Goal: Information Seeking & Learning: Learn about a topic

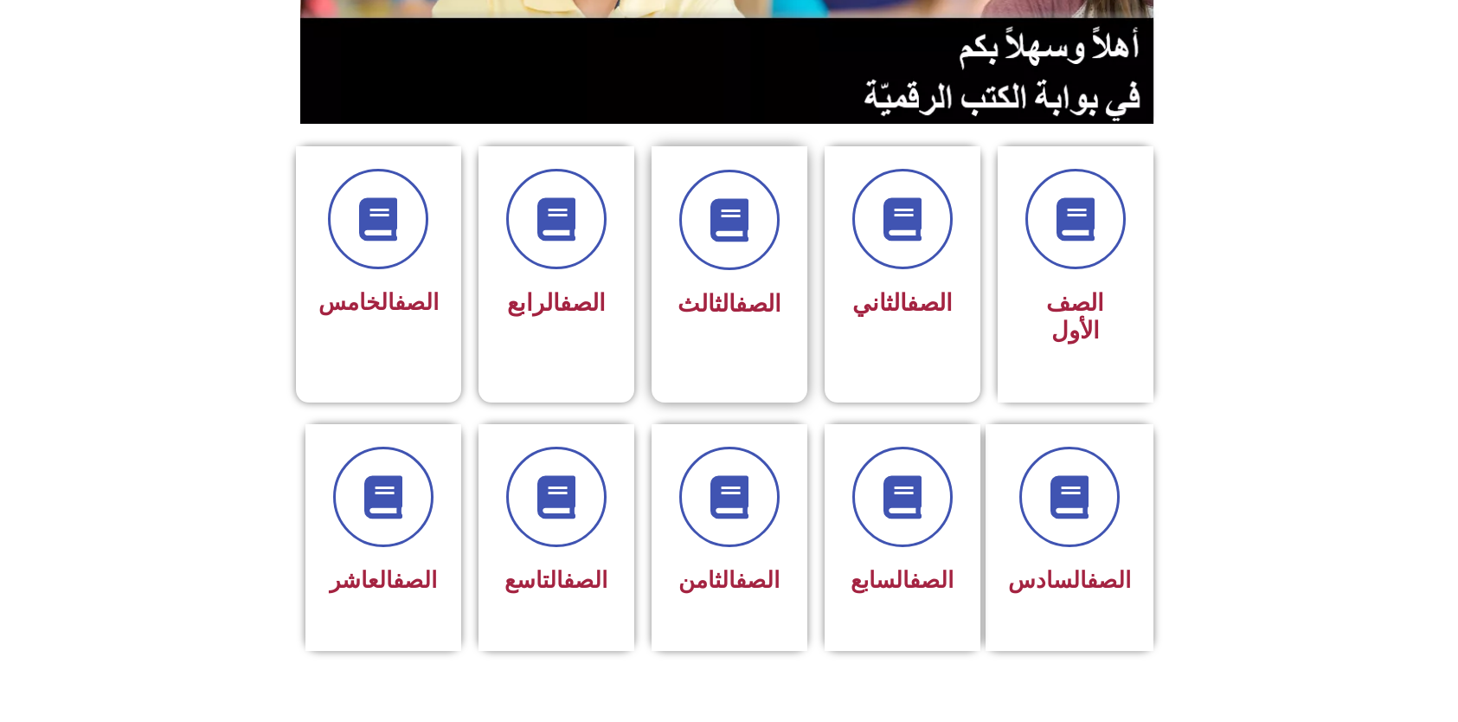
scroll to position [346, 0]
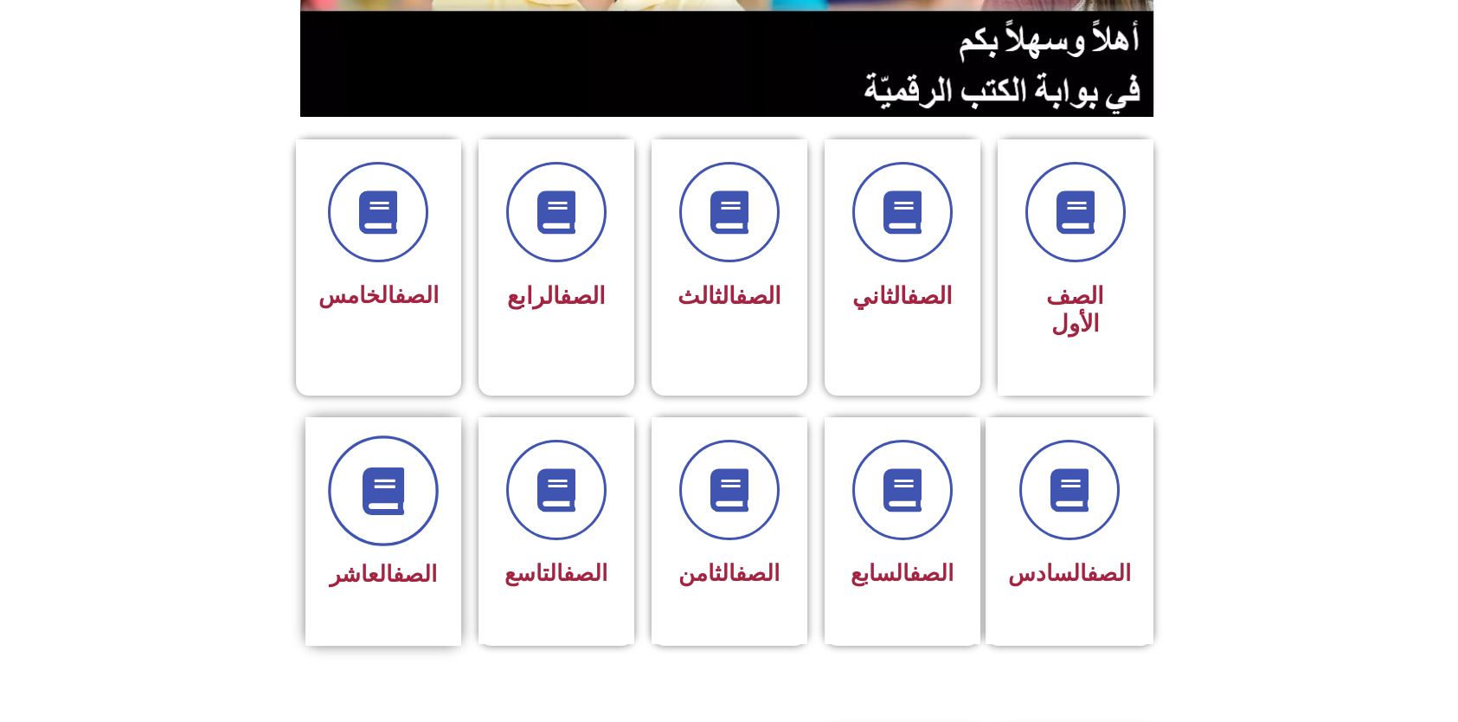
click at [399, 486] on span at bounding box center [383, 490] width 111 height 111
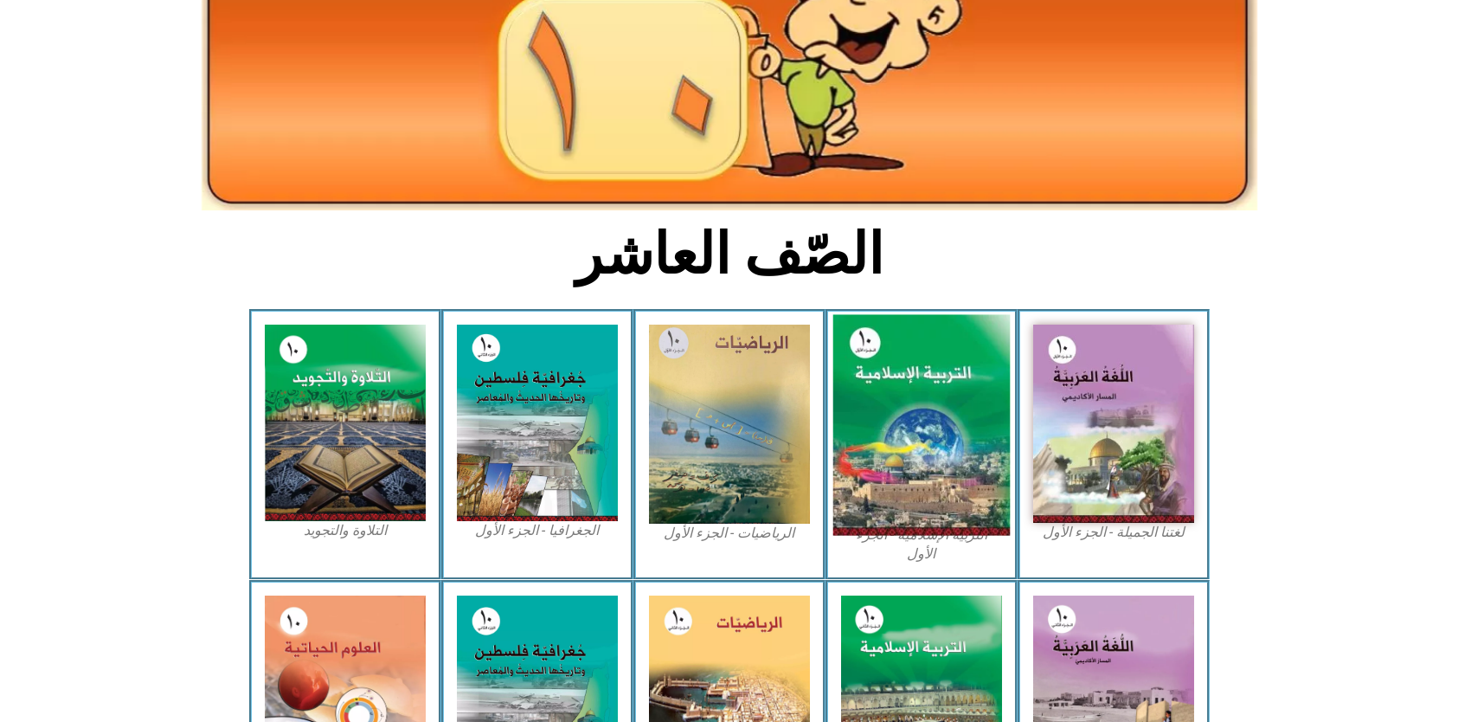
scroll to position [346, 0]
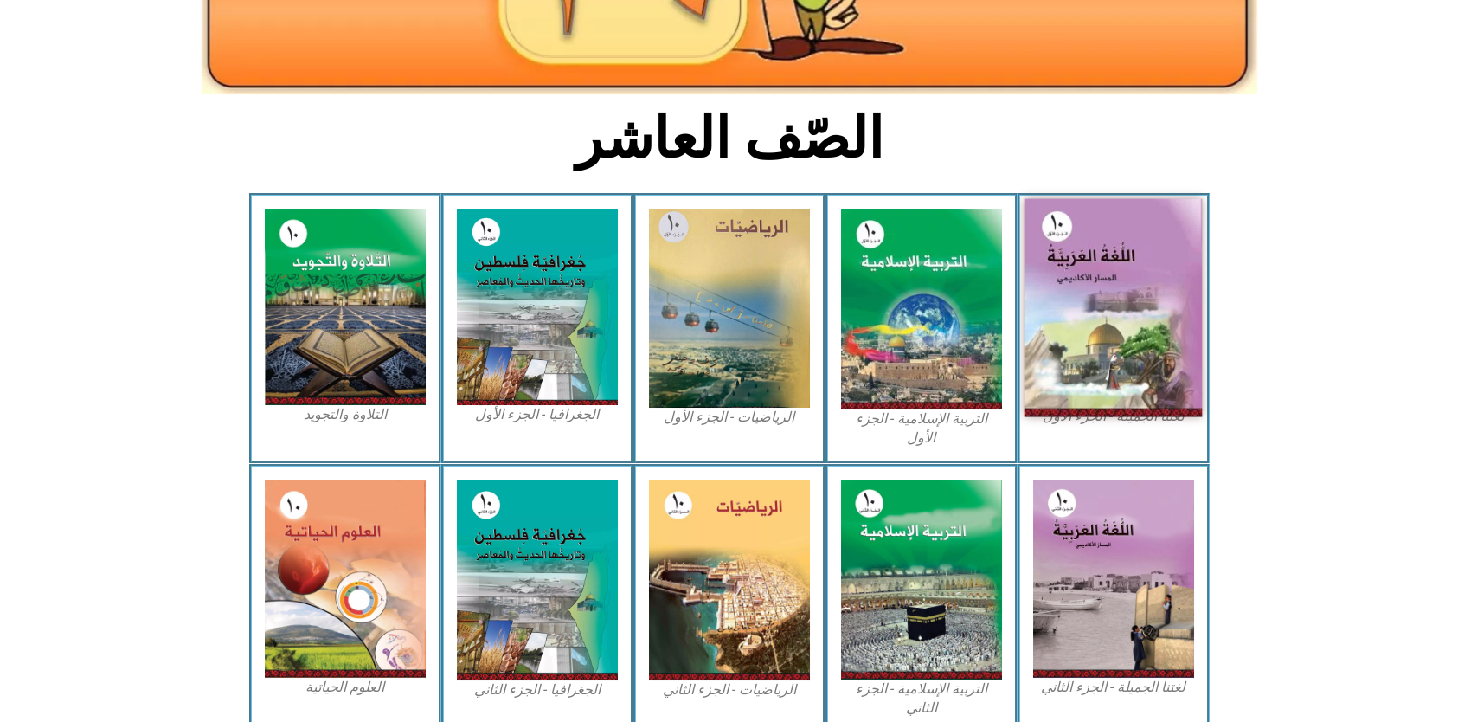
click at [1084, 327] on img at bounding box center [1113, 308] width 177 height 218
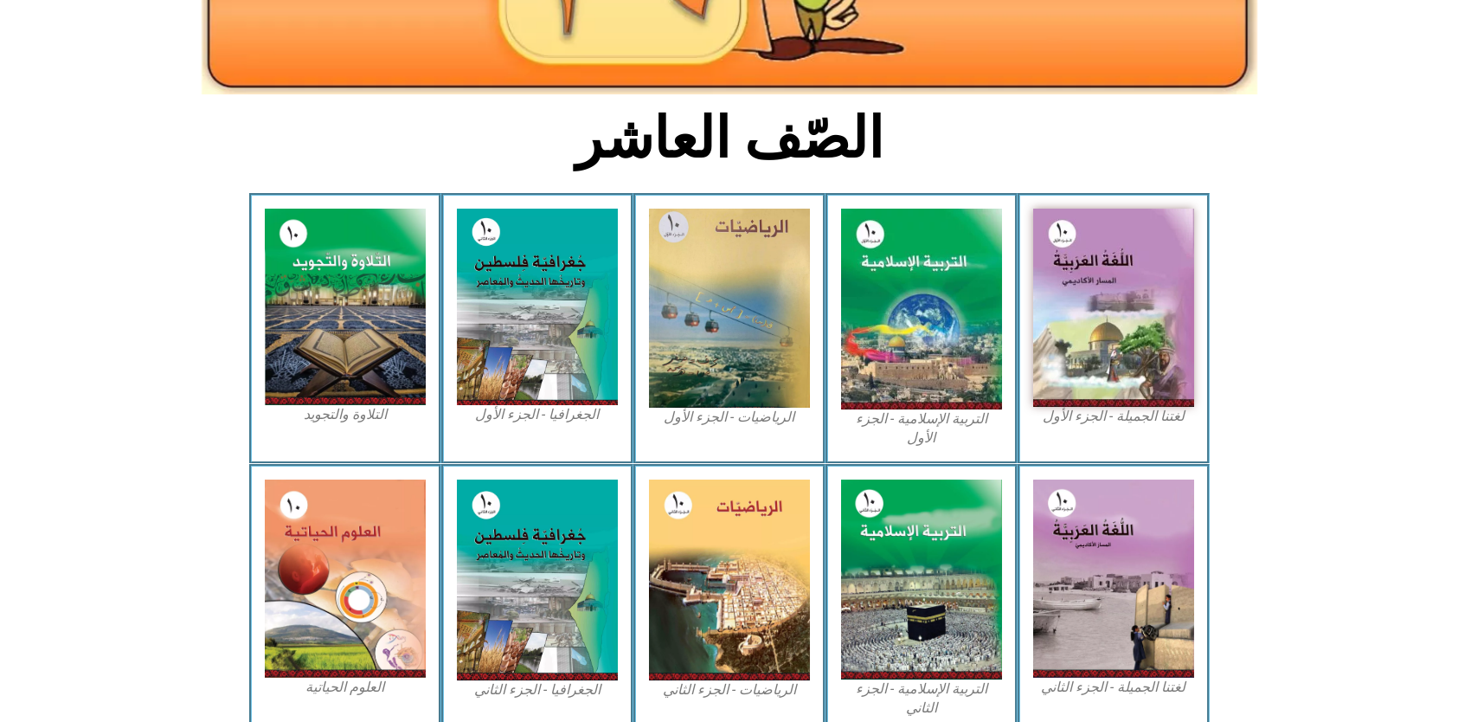
drag, startPoint x: 1120, startPoint y: 345, endPoint x: 1307, endPoint y: 248, distance: 210.6
click at [1307, 248] on icon at bounding box center [728, 265] width 1459 height 146
drag, startPoint x: 1090, startPoint y: 322, endPoint x: 1355, endPoint y: 490, distance: 313.6
click at [1358, 491] on icon at bounding box center [728, 536] width 1459 height 146
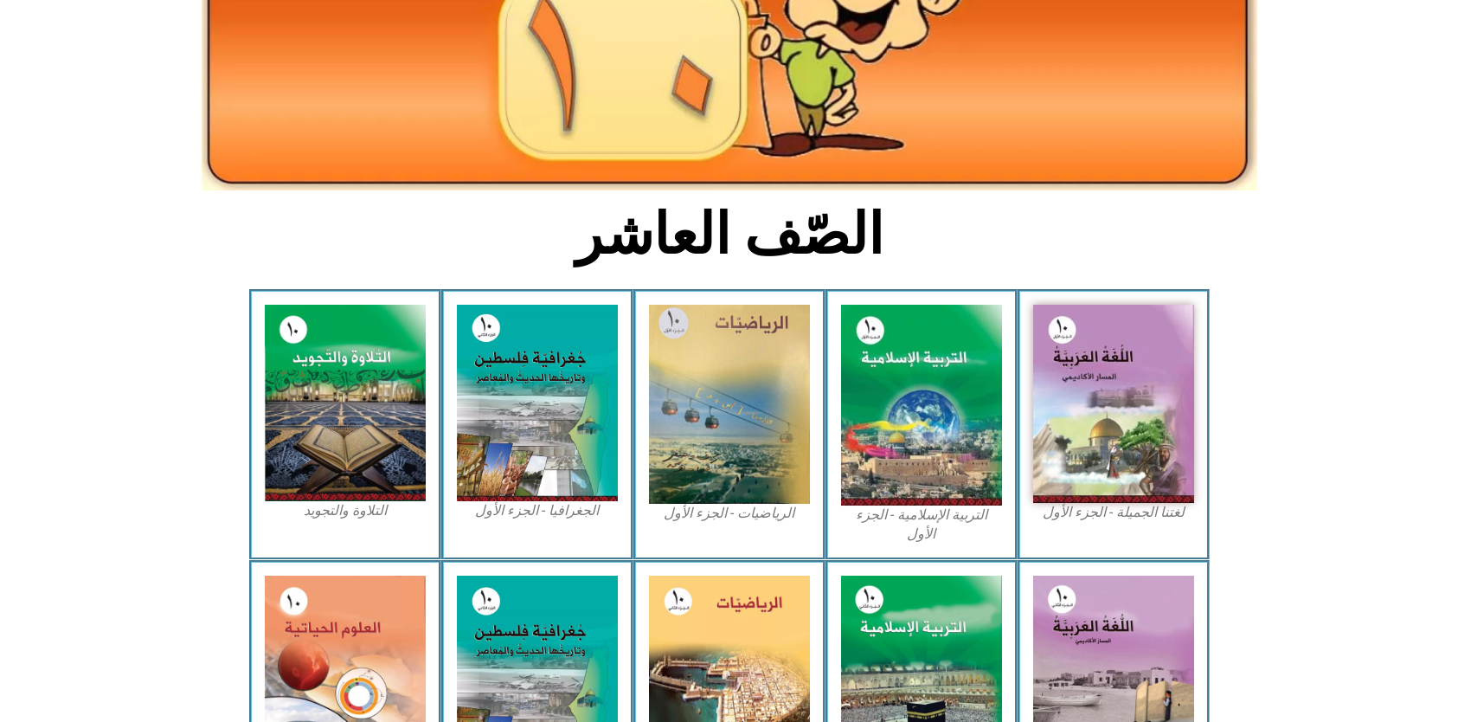
scroll to position [402, 0]
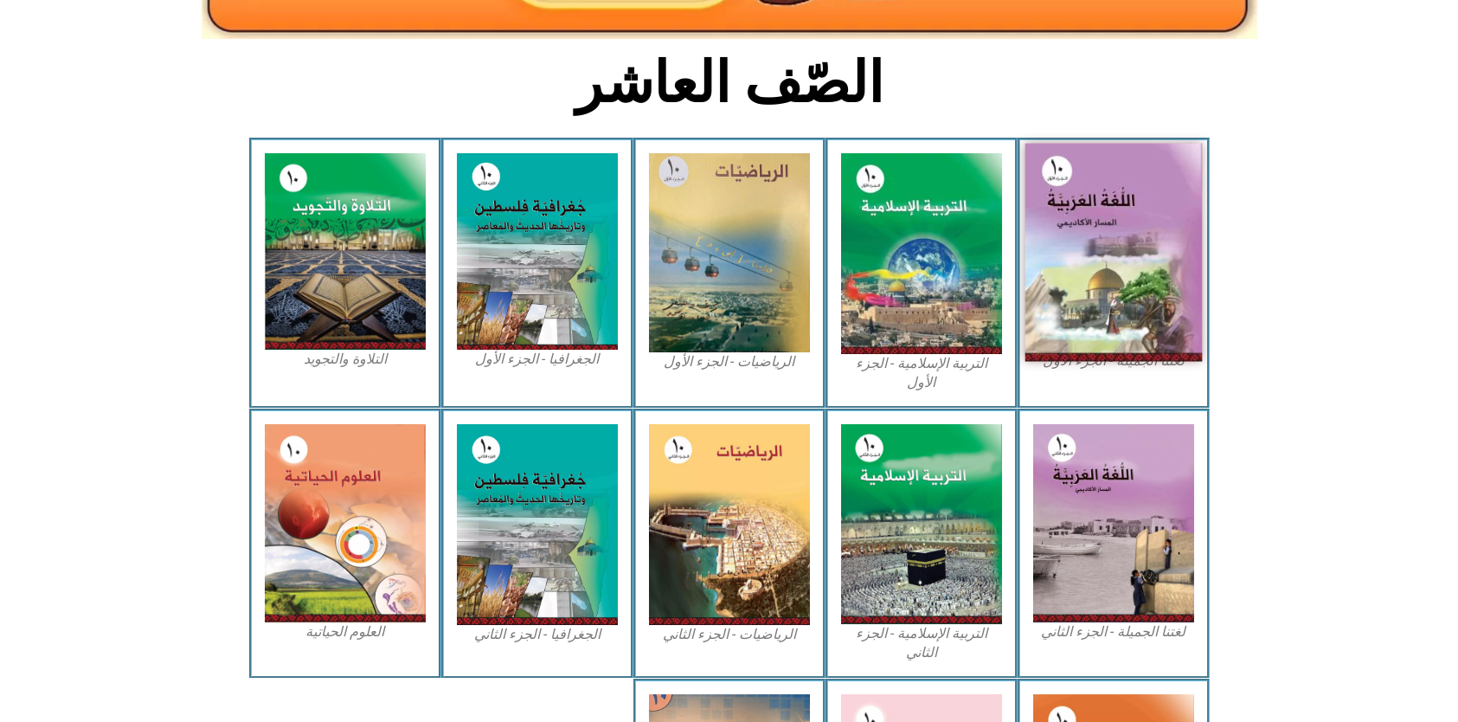
click at [1140, 338] on img at bounding box center [1113, 253] width 177 height 218
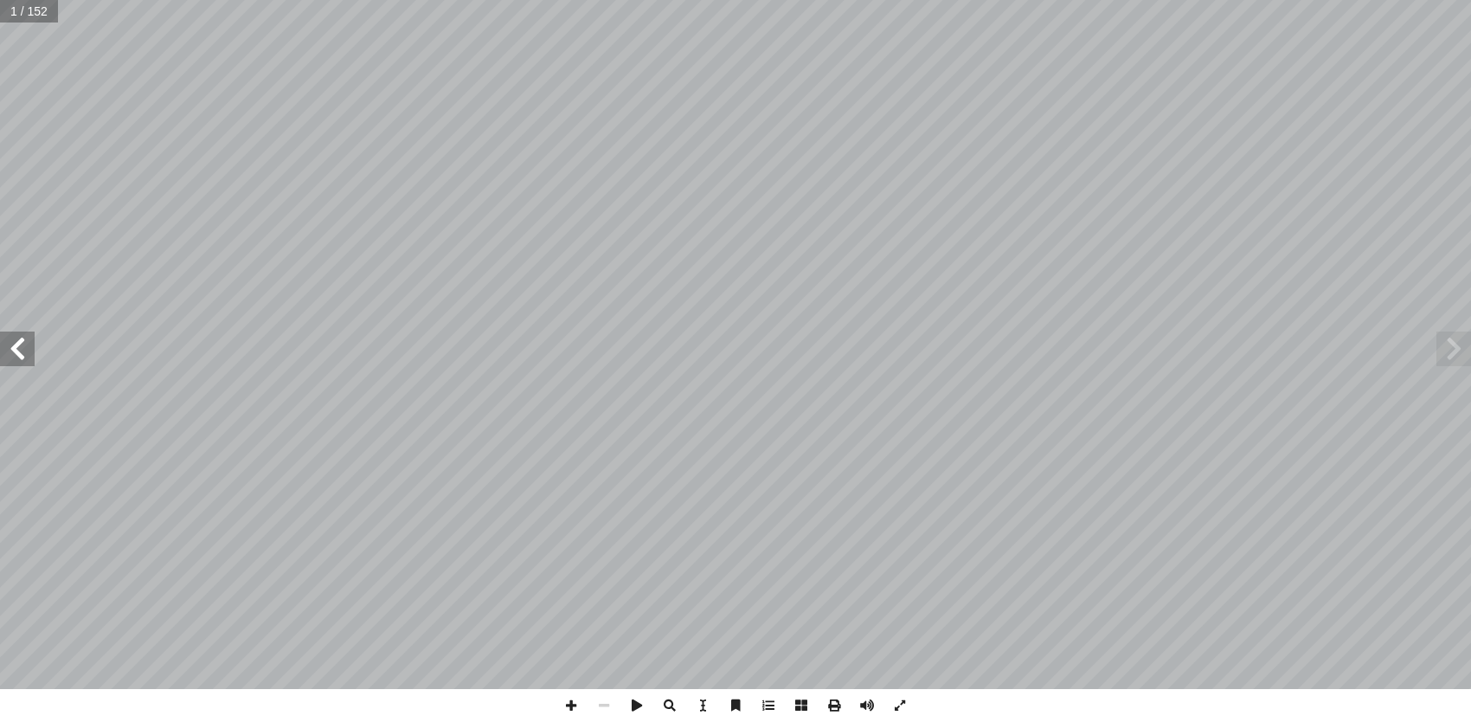
click at [1463, 350] on span at bounding box center [1454, 348] width 35 height 35
click at [0, 338] on span at bounding box center [17, 348] width 35 height 35
click at [11, 348] on span at bounding box center [17, 348] width 35 height 35
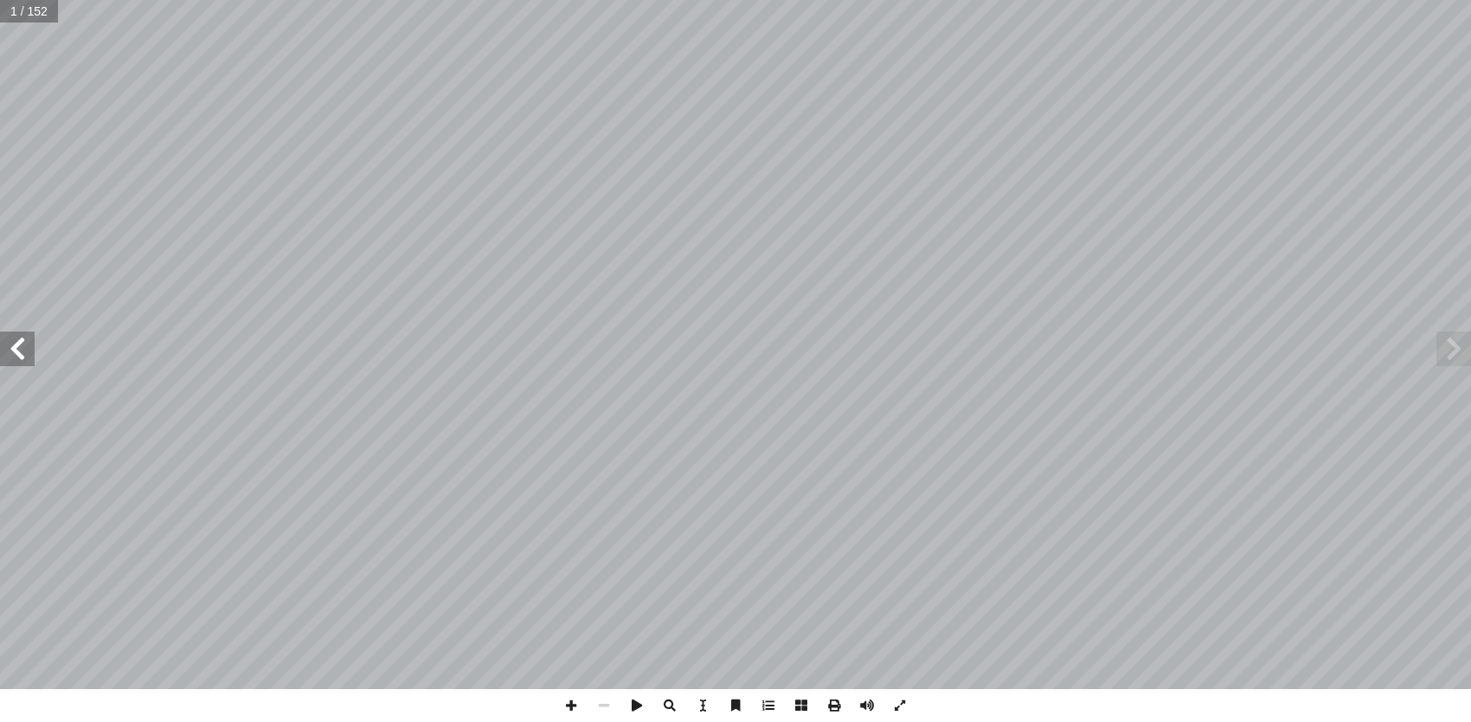
click at [11, 348] on span at bounding box center [17, 348] width 35 height 35
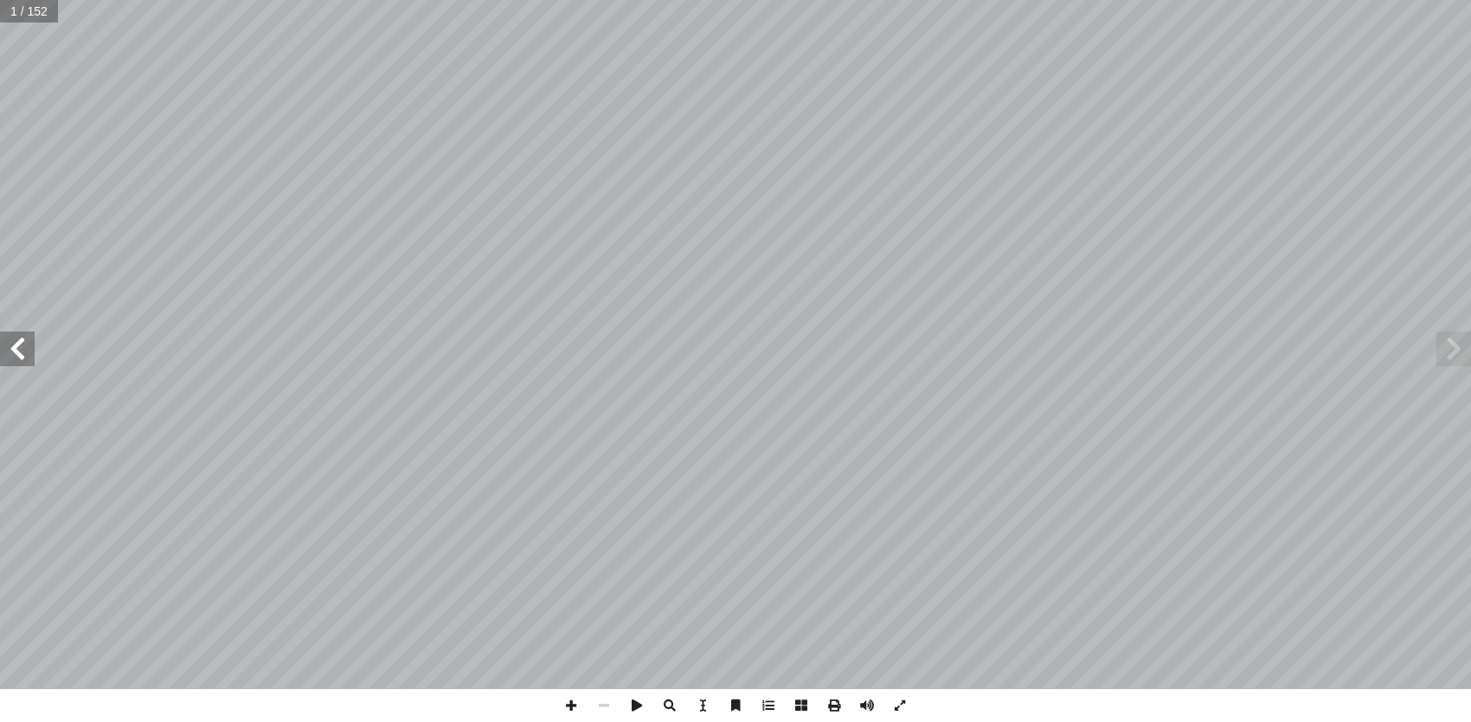
click at [11, 348] on span at bounding box center [17, 348] width 35 height 35
click at [12, 347] on span at bounding box center [17, 348] width 35 height 35
drag, startPoint x: 905, startPoint y: 704, endPoint x: 904, endPoint y: 780, distance: 75.3
click at [904, 704] on span at bounding box center [900, 705] width 33 height 33
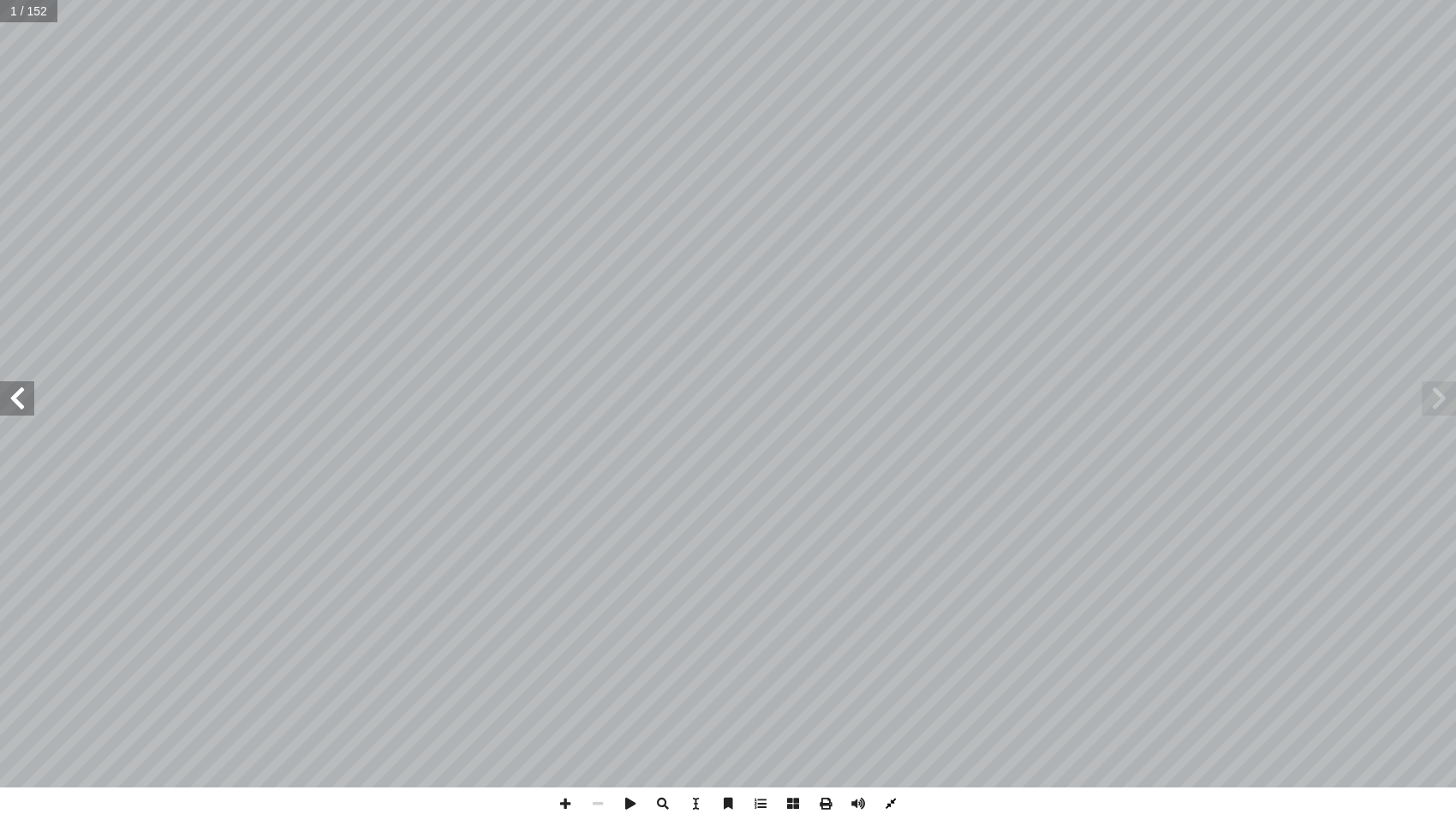
click at [880, 714] on span at bounding box center [891, 803] width 33 height 33
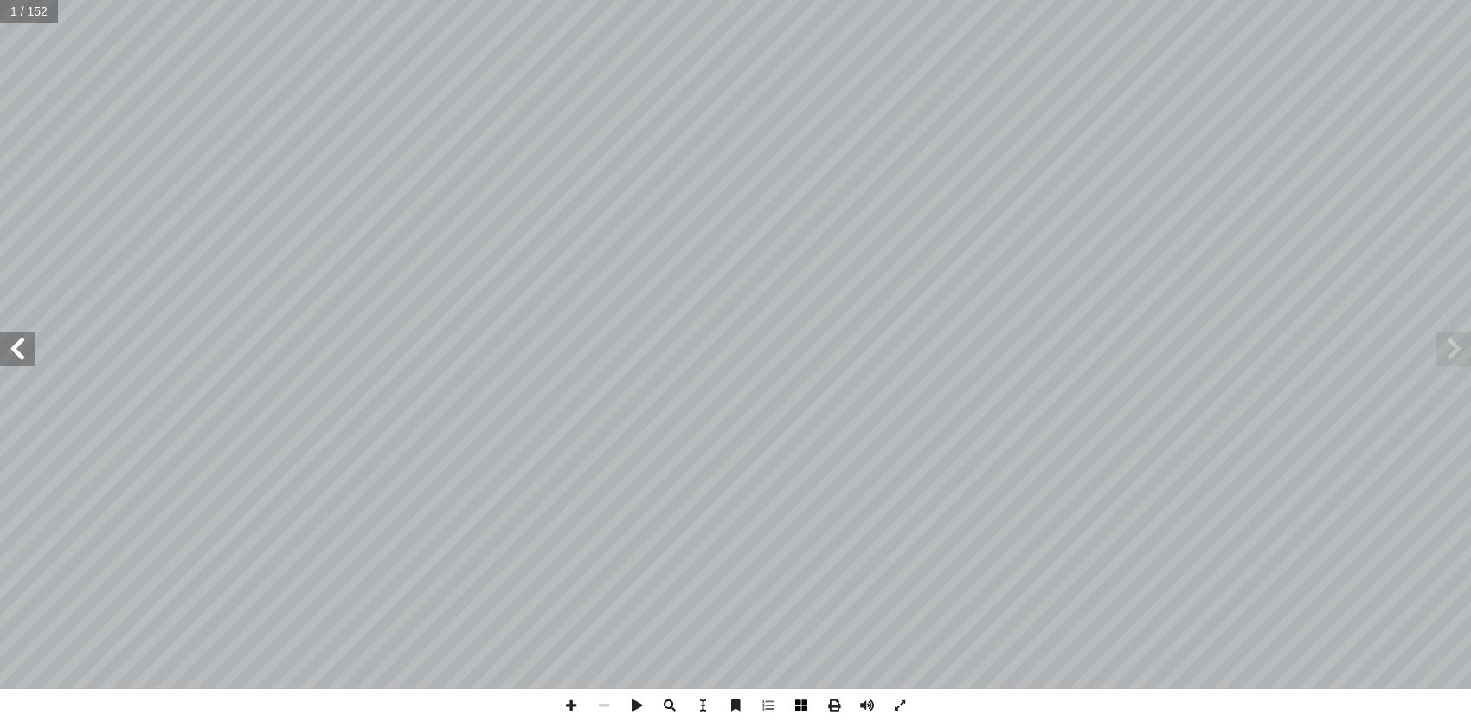
click at [800, 708] on span at bounding box center [801, 705] width 33 height 33
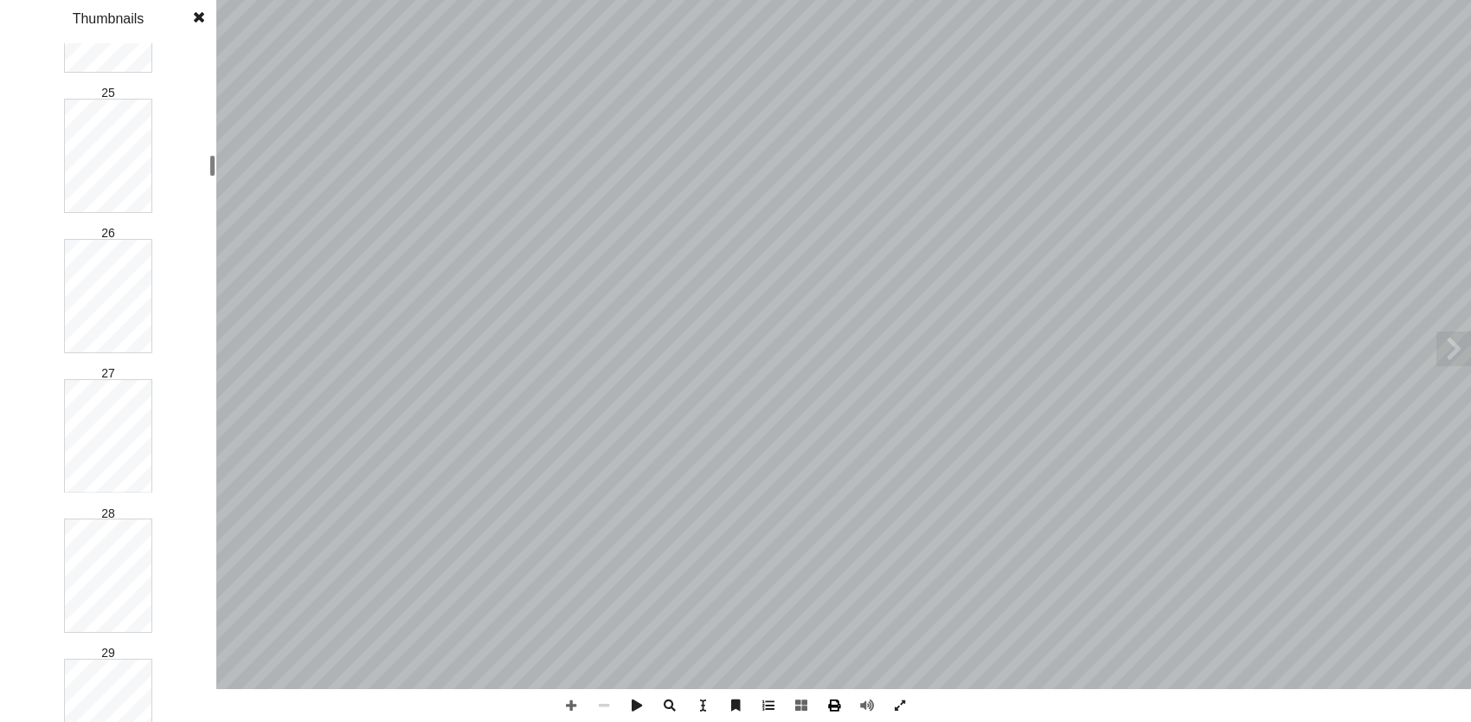
click at [833, 701] on span at bounding box center [834, 705] width 33 height 33
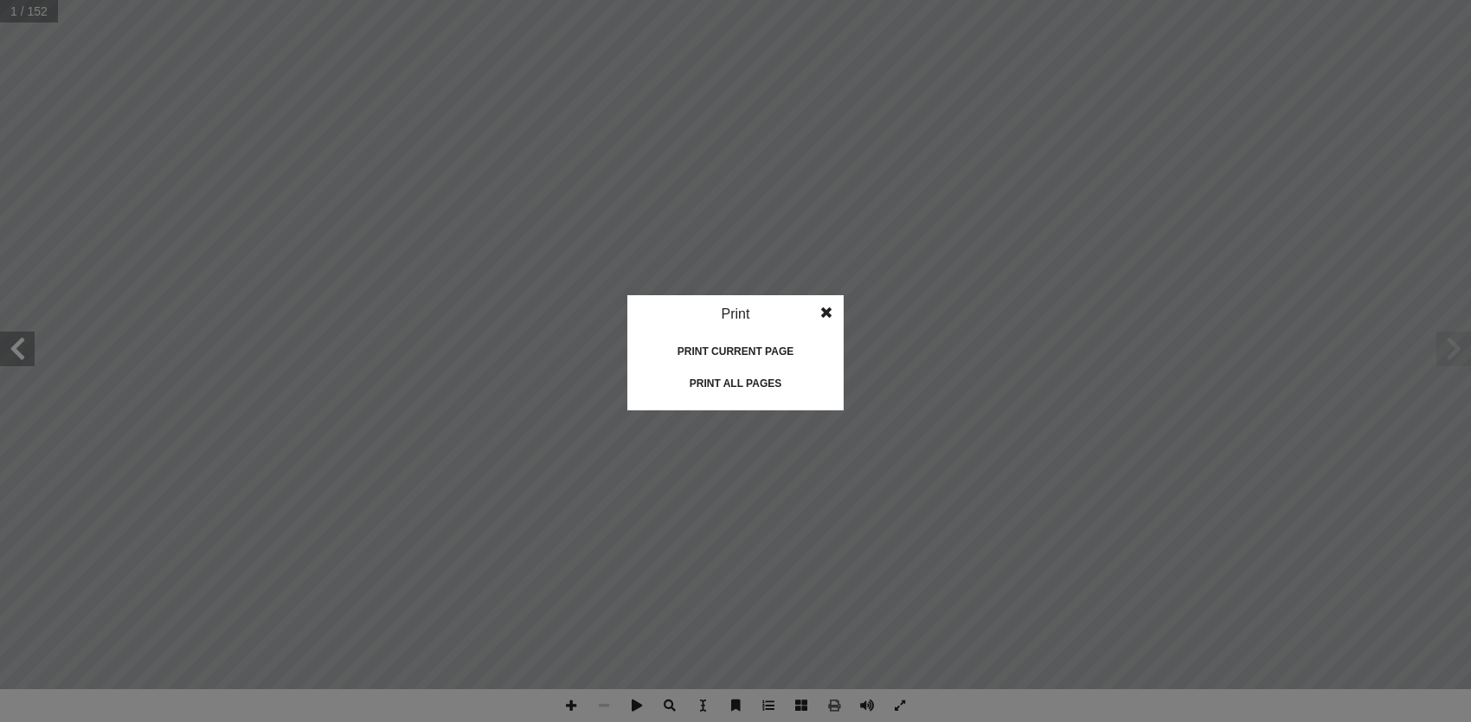
click at [832, 316] on span at bounding box center [826, 312] width 31 height 35
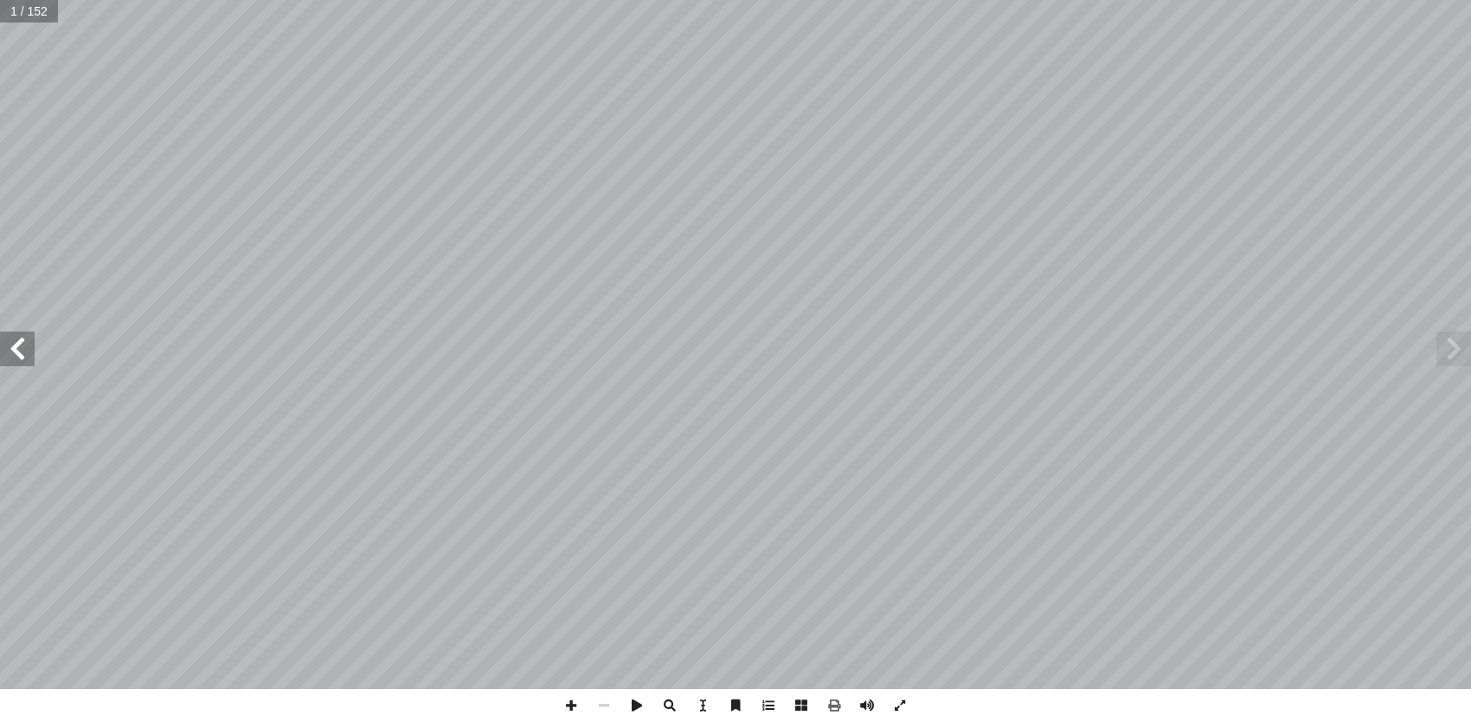
click at [21, 340] on span at bounding box center [17, 348] width 35 height 35
click at [787, 704] on span at bounding box center [801, 705] width 33 height 33
